Goal: Task Accomplishment & Management: Use online tool/utility

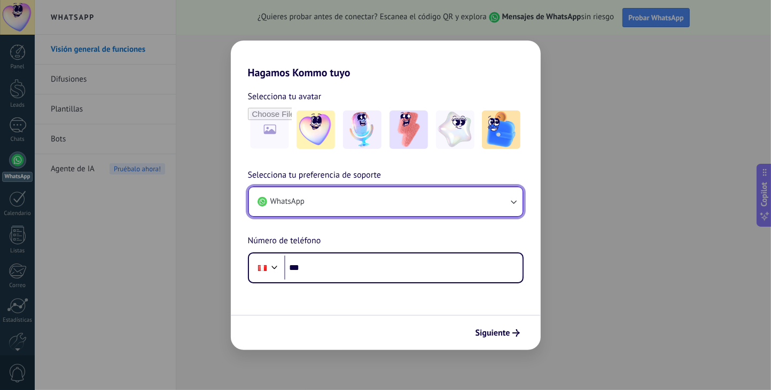
click at [462, 202] on button "WhatsApp" at bounding box center [385, 201] width 273 height 29
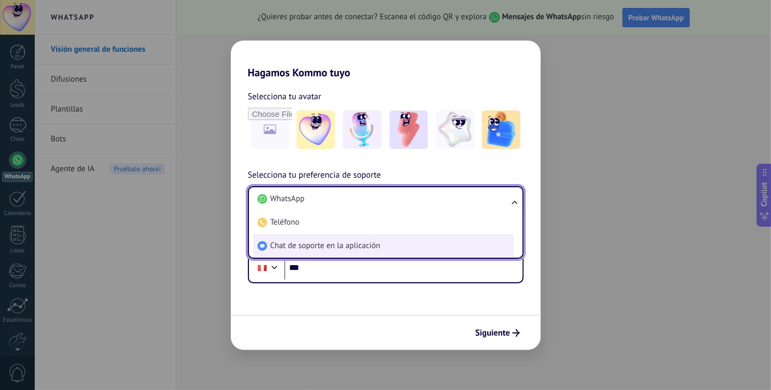
click at [384, 249] on li "Chat de soporte en la aplicación" at bounding box center [383, 245] width 261 height 23
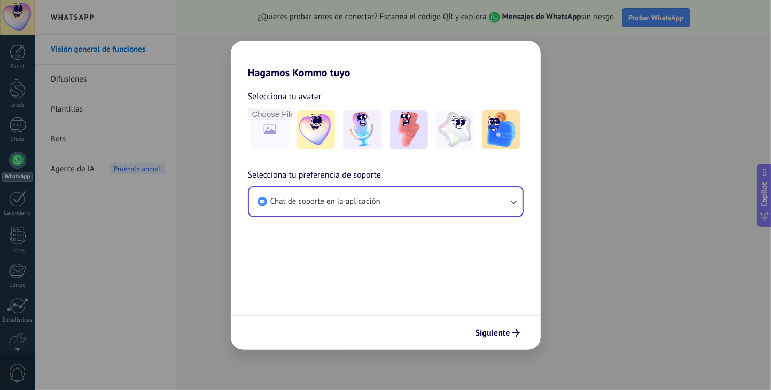
click at [207, 217] on div "Hagamos Kommo tuyo Selecciona tu avatar Selecciona tu preferencia de soporte Ch…" at bounding box center [385, 195] width 771 height 390
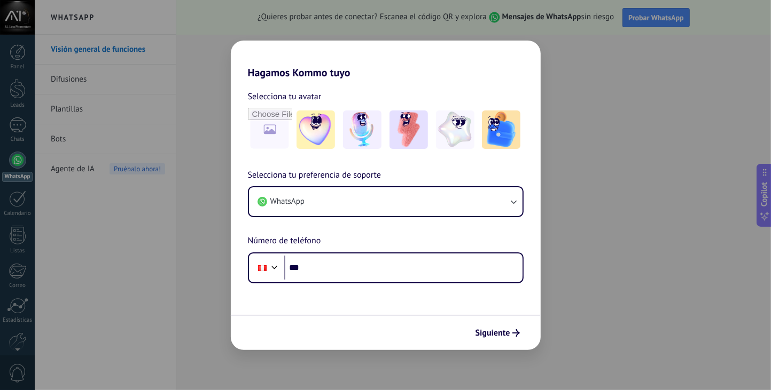
click at [95, 108] on div "Hagamos Kommo tuyo Selecciona tu avatar Selecciona tu preferencia de soporte Wh…" at bounding box center [385, 195] width 771 height 390
click at [143, 275] on div "Hagamos Kommo tuyo Selecciona tu avatar Selecciona tu preferencia de soporte Wh…" at bounding box center [385, 195] width 771 height 390
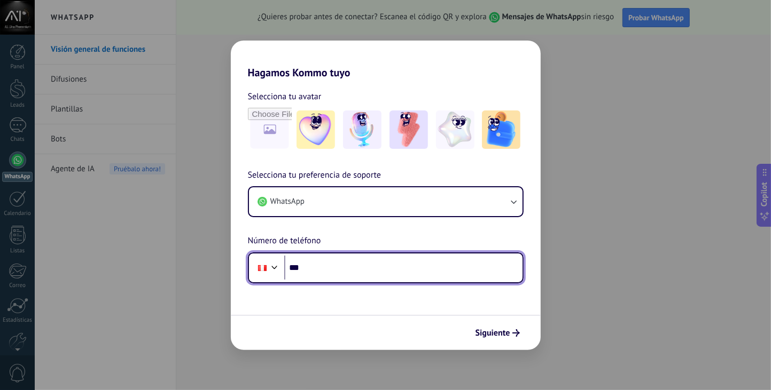
click at [343, 262] on input "***" at bounding box center [403, 268] width 238 height 25
type input "**********"
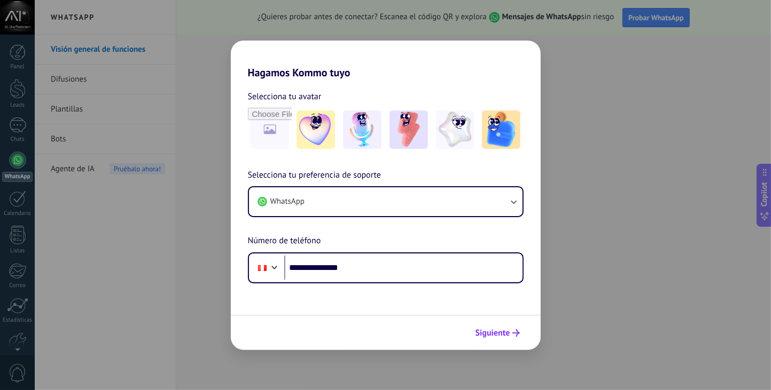
click at [489, 337] on span "Siguiente" at bounding box center [492, 333] width 35 height 7
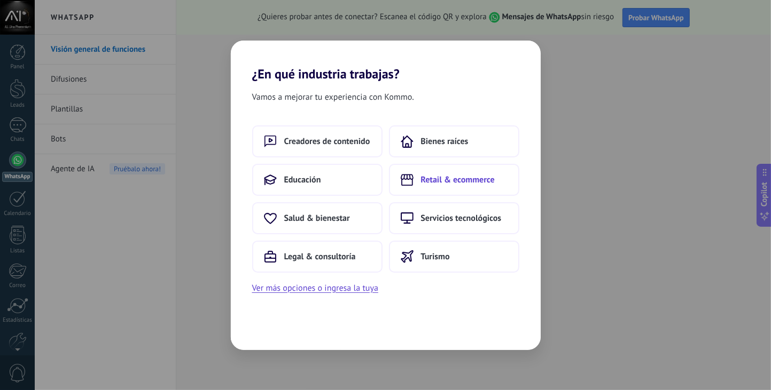
click at [443, 183] on span "Retail & ecommerce" at bounding box center [458, 180] width 74 height 11
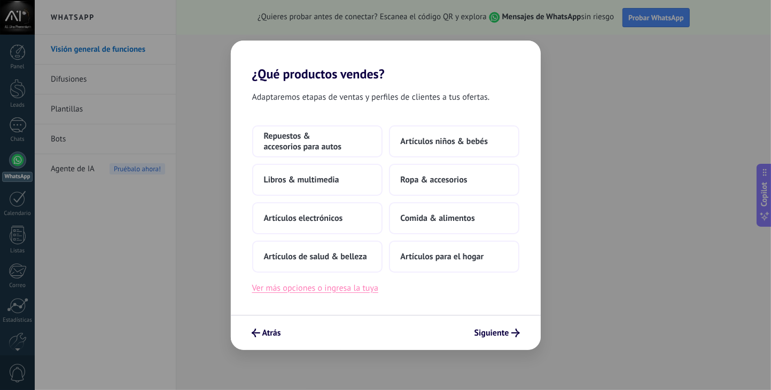
click at [335, 286] on button "Ver más opciones o ingresa la tuya" at bounding box center [315, 288] width 126 height 14
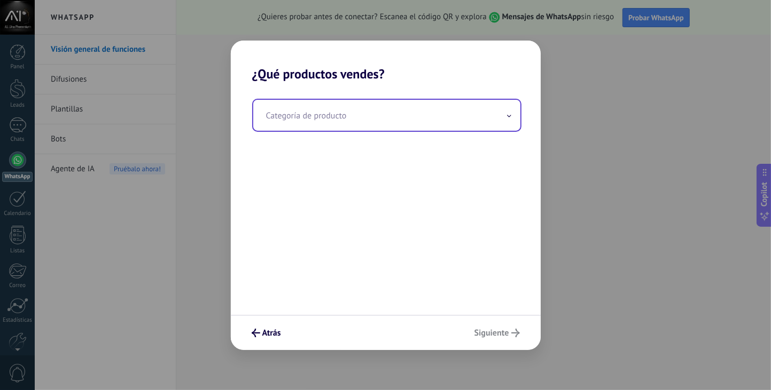
click at [471, 115] on input "text" at bounding box center [386, 115] width 267 height 31
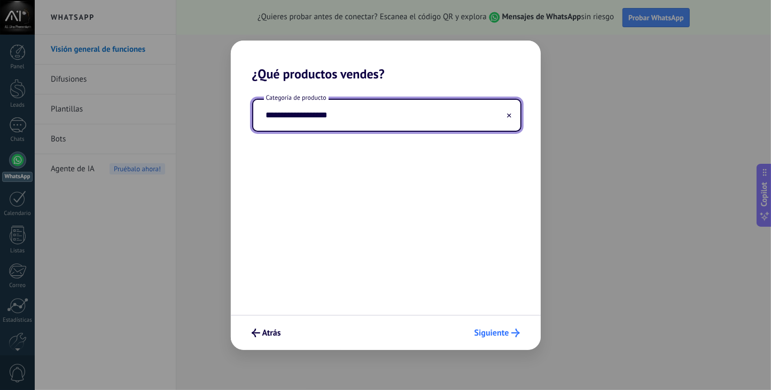
type input "**********"
click at [492, 330] on span "Siguiente" at bounding box center [491, 333] width 35 height 7
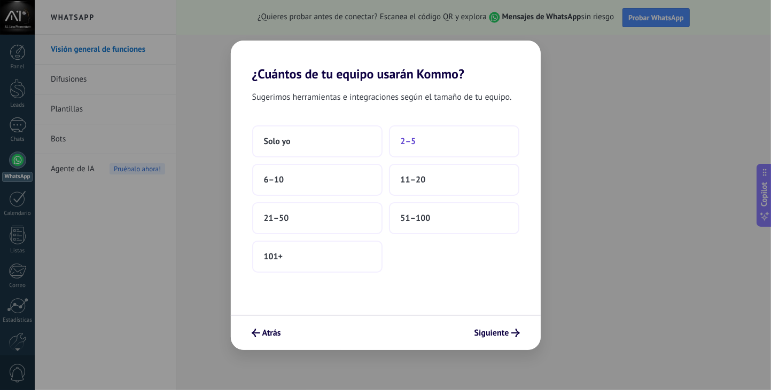
click at [423, 141] on button "2–5" at bounding box center [454, 142] width 130 height 32
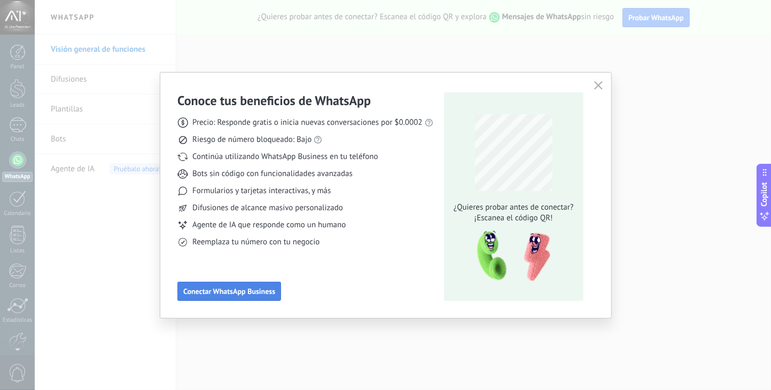
click at [250, 283] on button "Conectar WhatsApp Business" at bounding box center [229, 291] width 104 height 19
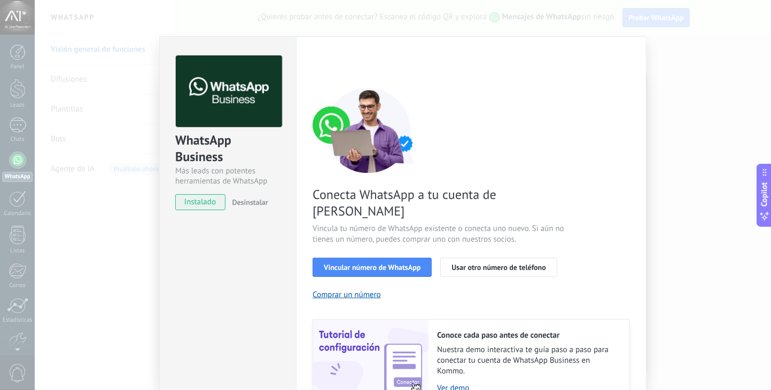
click at [390, 258] on button "Vincular número de WhatsApp" at bounding box center [371, 267] width 119 height 19
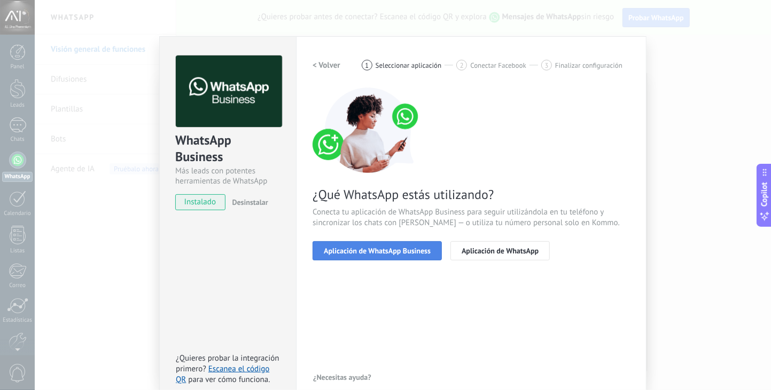
click at [401, 256] on button "Aplicación de WhatsApp Business" at bounding box center [376, 250] width 129 height 19
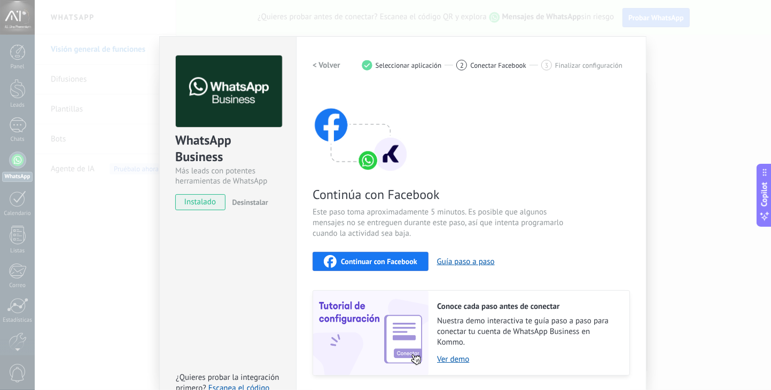
click at [399, 259] on span "Continuar con Facebook" at bounding box center [379, 261] width 76 height 7
click at [461, 258] on button "Guía paso a paso" at bounding box center [466, 262] width 58 height 10
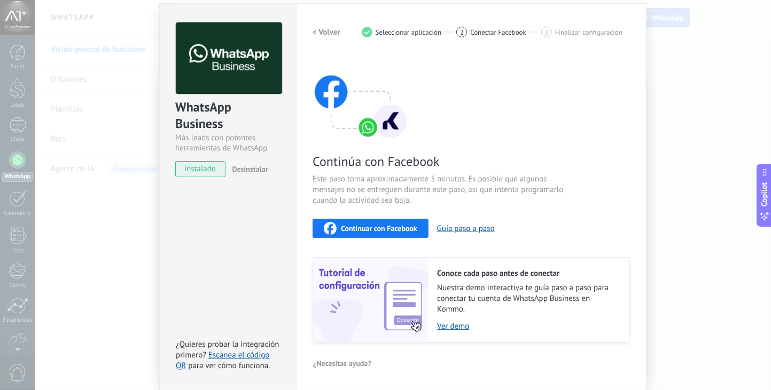
click at [374, 225] on span "Continuar con Facebook" at bounding box center [379, 228] width 76 height 7
